Goal: Contribute content

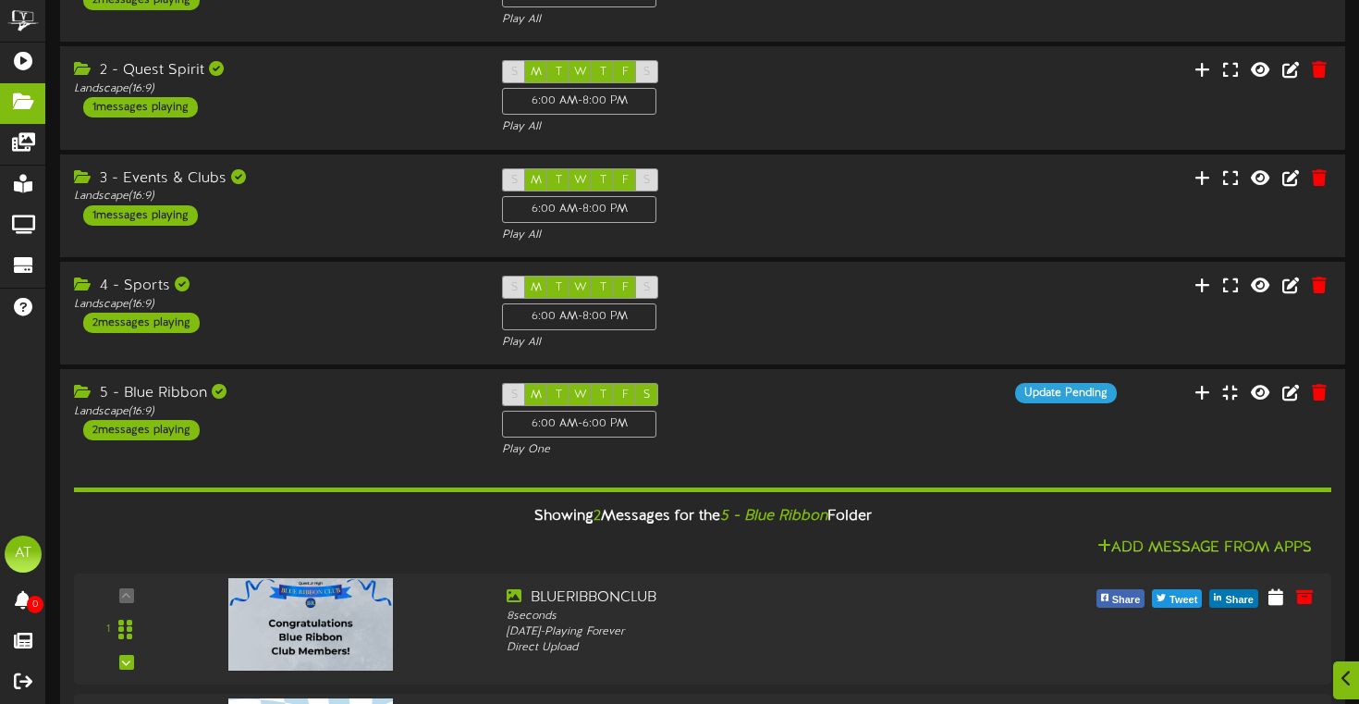
scroll to position [179, 0]
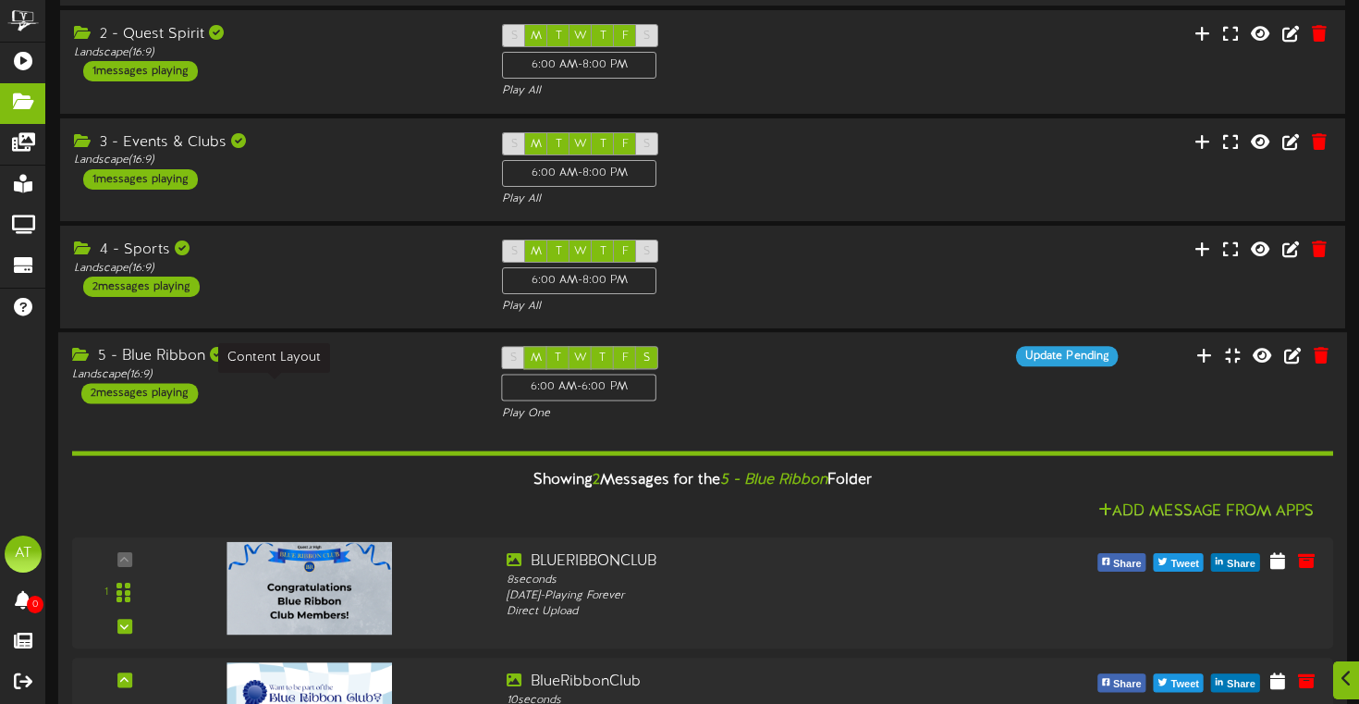
click at [340, 383] on div "Landscape ( 16:9 )" at bounding box center [273, 375] width 402 height 16
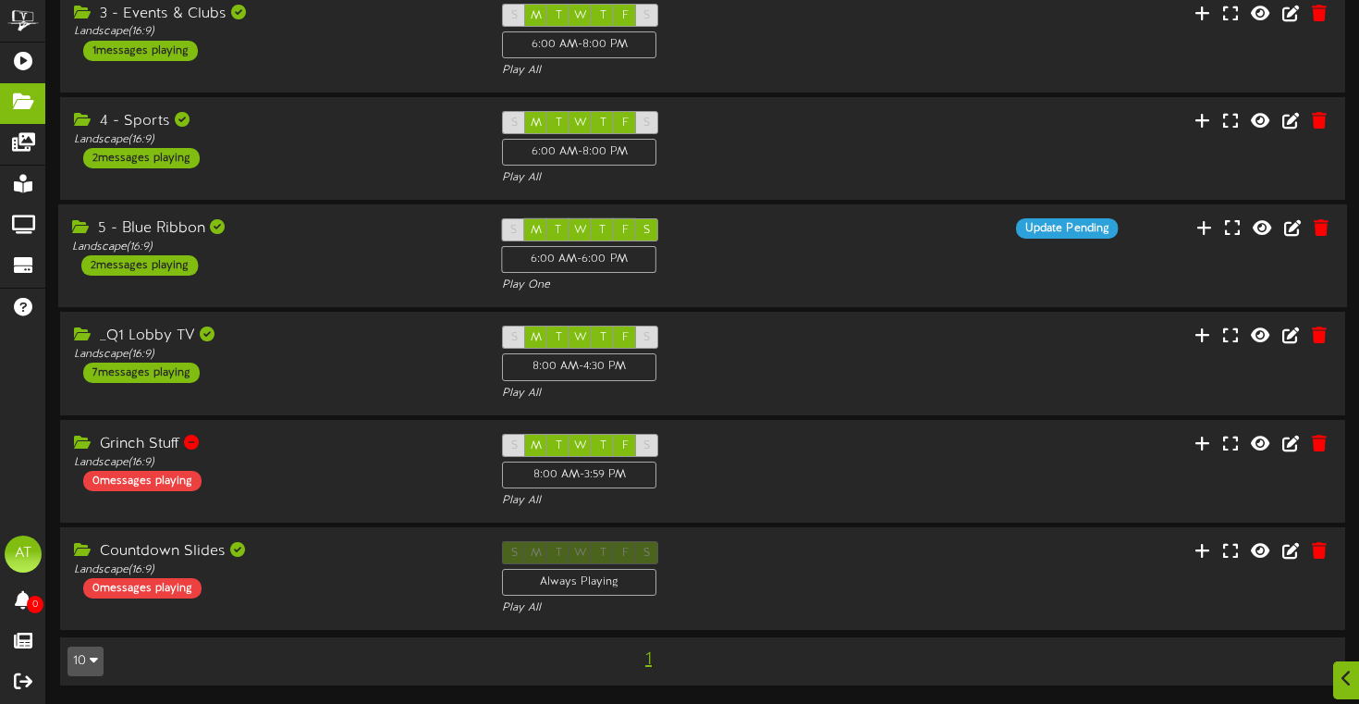
scroll to position [0, 0]
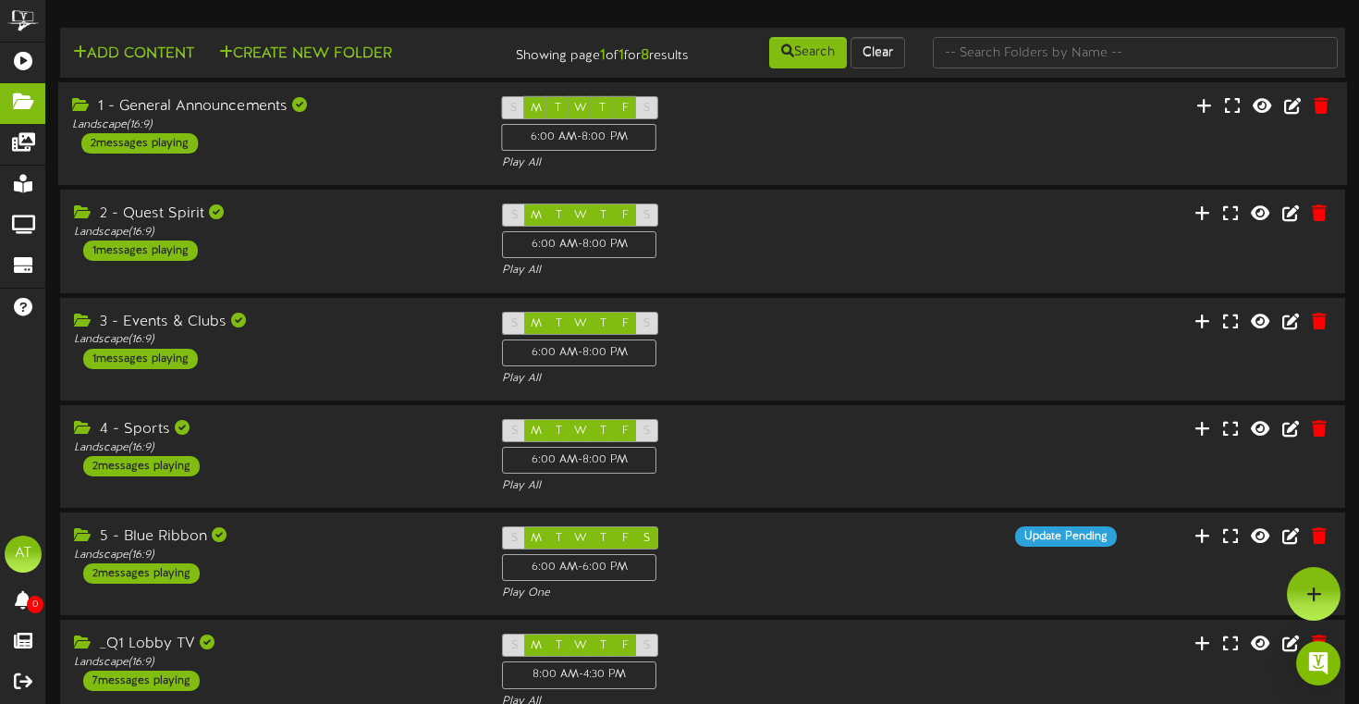
click at [341, 154] on div "1 - General Announcements Landscape ( 16:9 ) 2 messages playing" at bounding box center [273, 124] width 430 height 57
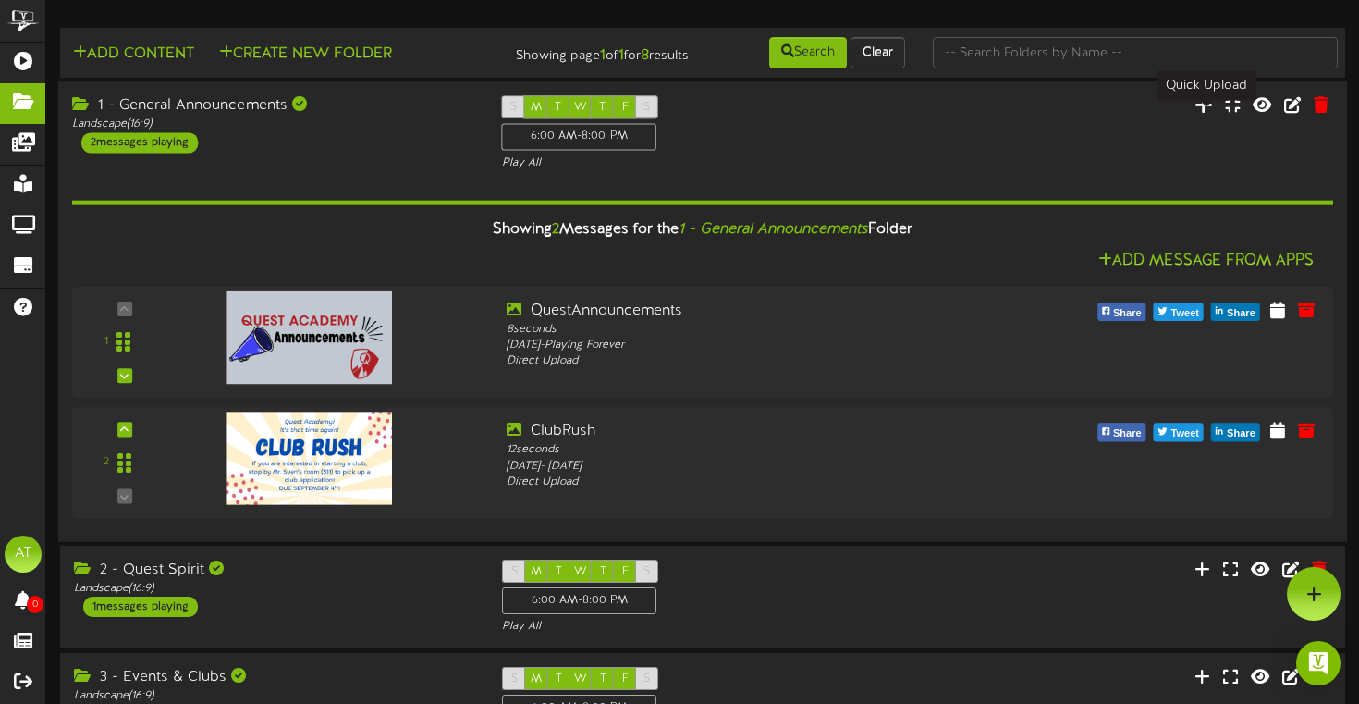
click at [1204, 115] on icon at bounding box center [1204, 104] width 18 height 20
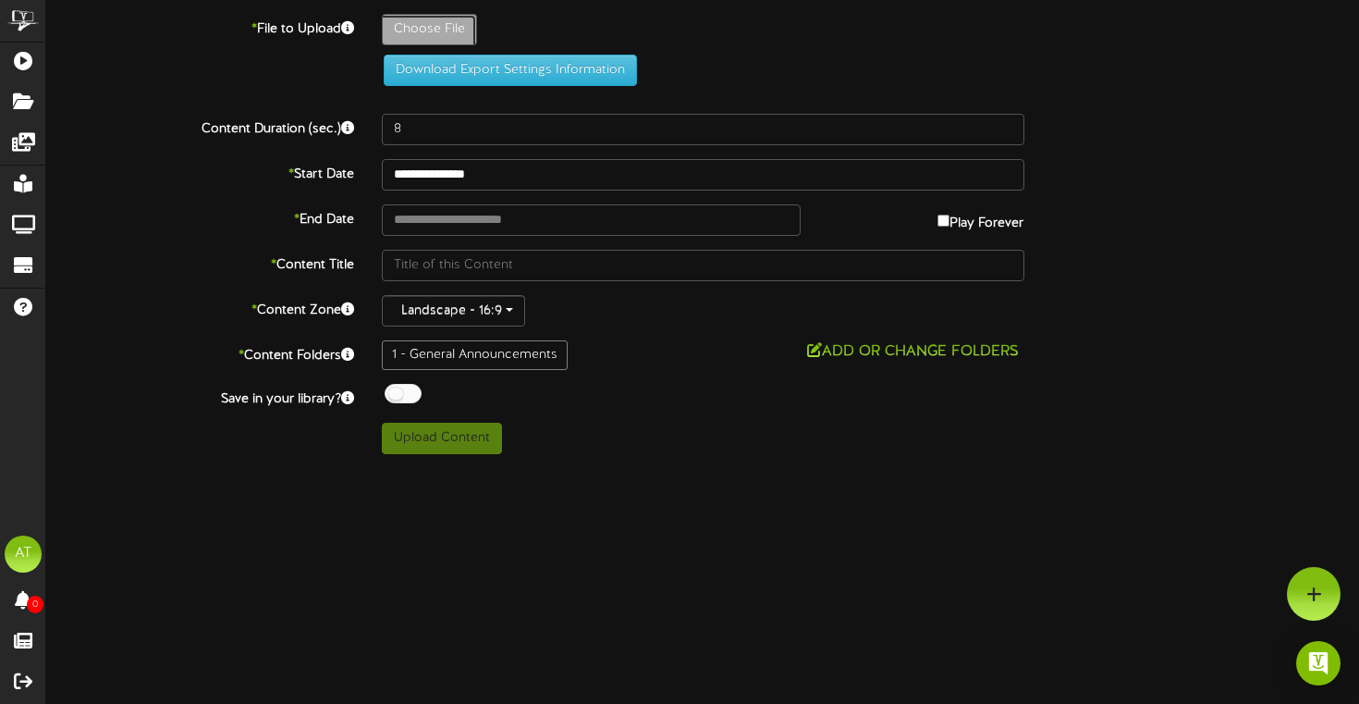
type input "**********"
type input "BacktoSchoolStomp"
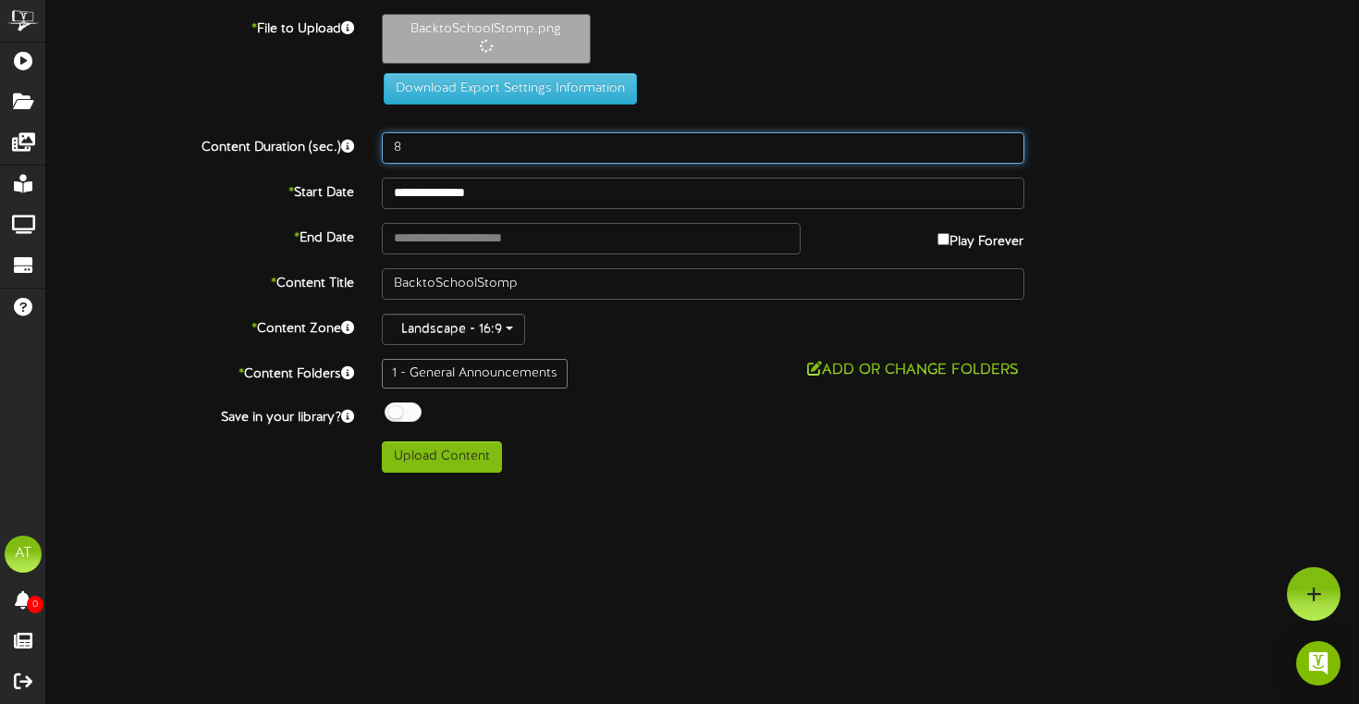
click at [451, 145] on input "8" at bounding box center [703, 147] width 643 height 31
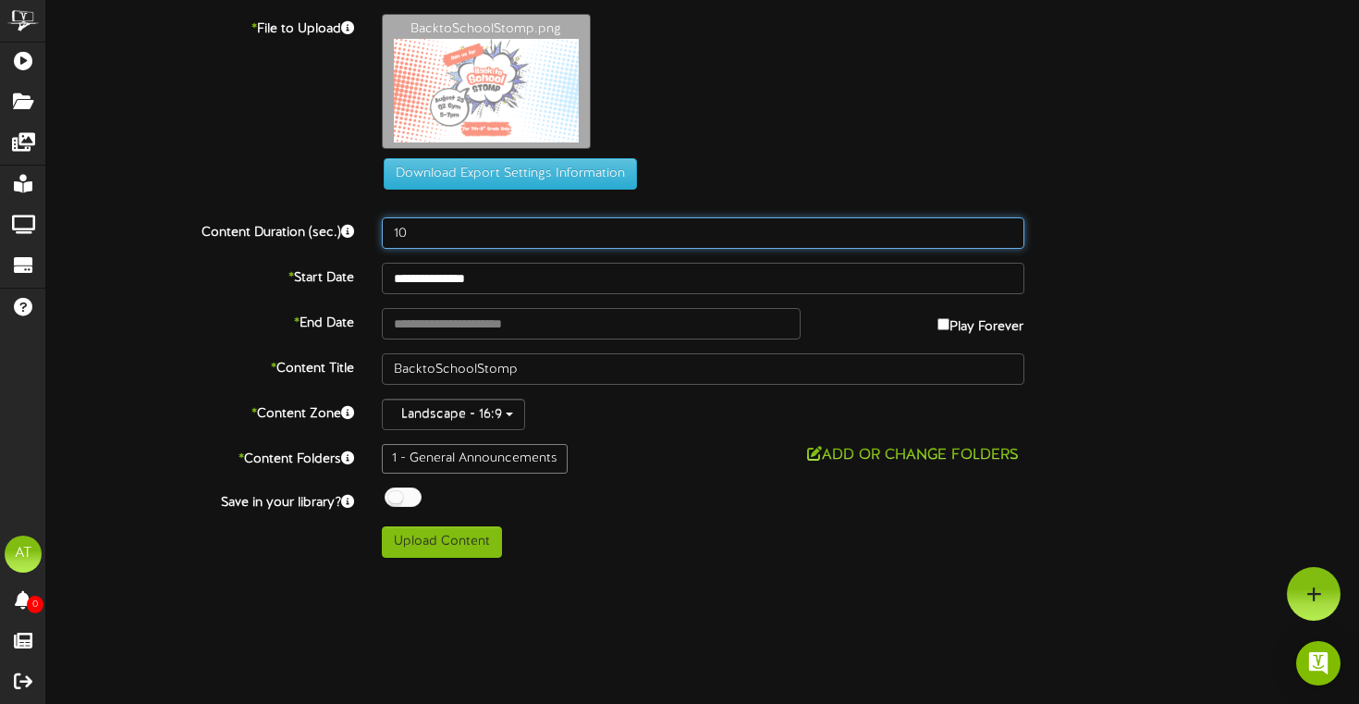
type input "10"
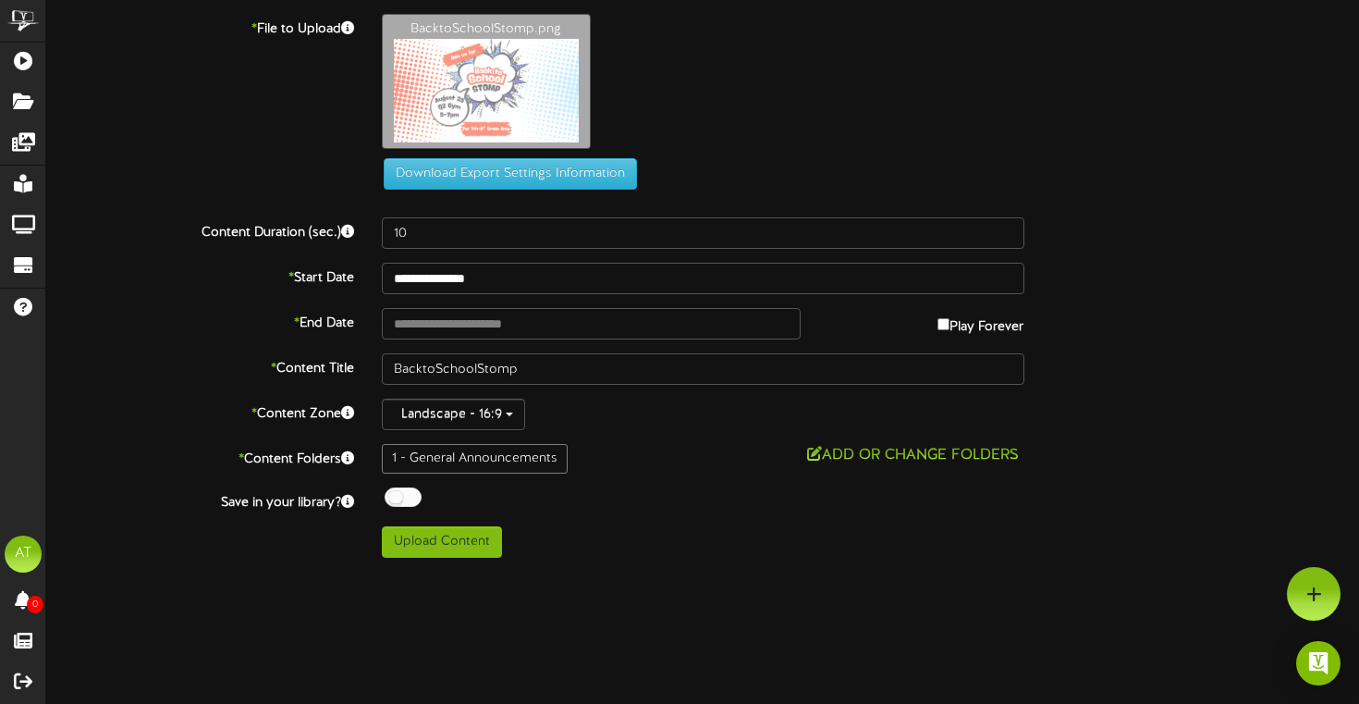
click at [1128, 184] on div "Download Export Settings Information" at bounding box center [702, 102] width 1369 height 176
click at [468, 541] on button "Upload Content" at bounding box center [442, 541] width 120 height 31
type input "**********"
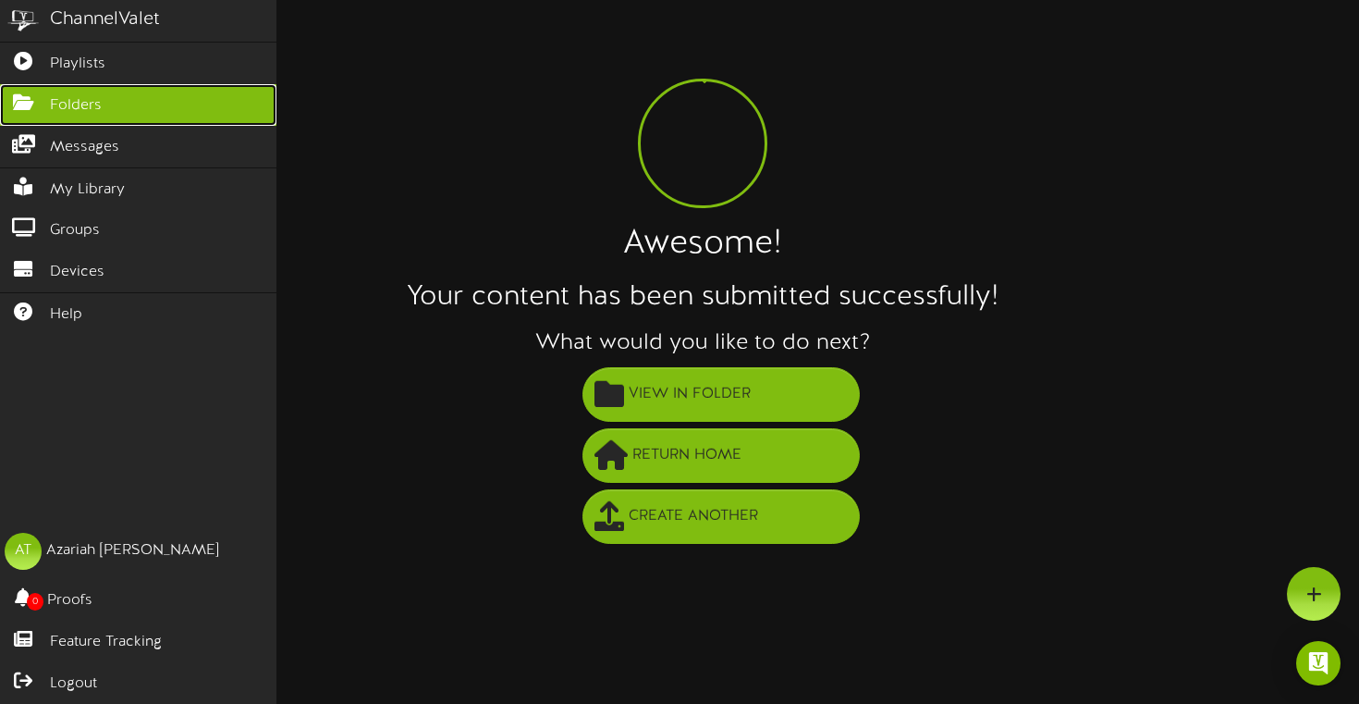
click at [90, 95] on link "Folders" at bounding box center [138, 105] width 277 height 42
